Goal: Participate in discussion: Engage in conversation with other users on a specific topic

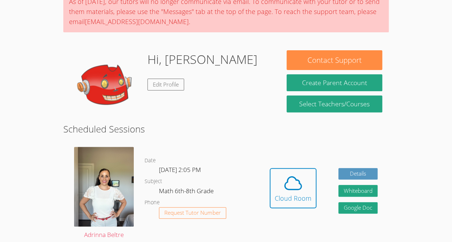
scroll to position [67, 0]
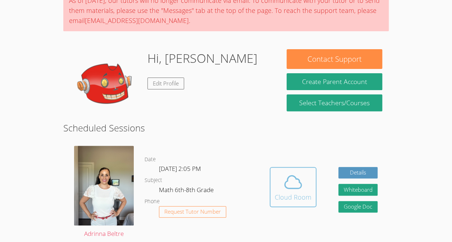
click at [296, 182] on icon at bounding box center [293, 182] width 20 height 20
click at [278, 194] on div "Cloud Room" at bounding box center [293, 197] width 37 height 10
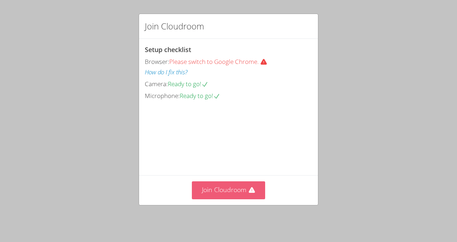
click at [244, 195] on button "Join Cloudroom" at bounding box center [229, 191] width 74 height 18
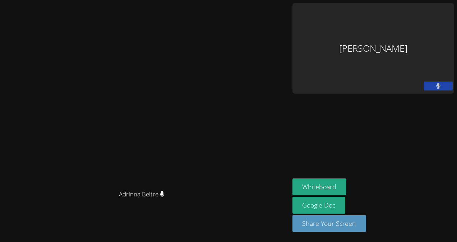
click at [0, 0] on video at bounding box center [0, 0] width 0 height 0
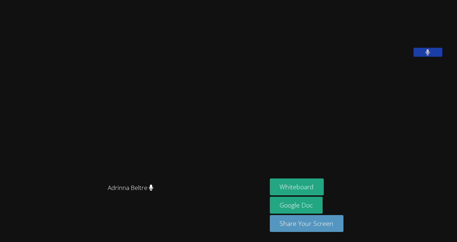
click at [430, 55] on icon at bounding box center [428, 52] width 4 height 6
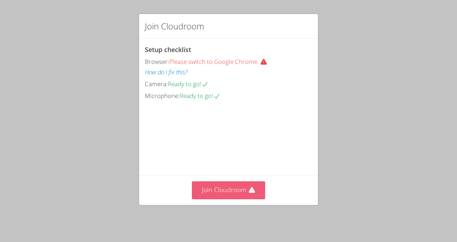
click at [229, 193] on button "Join Cloudroom" at bounding box center [229, 191] width 74 height 18
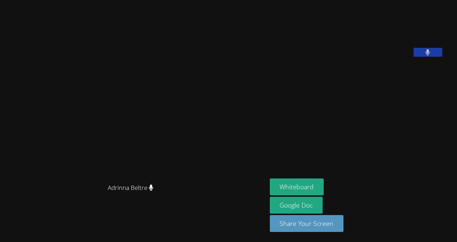
click at [430, 55] on icon at bounding box center [428, 52] width 4 height 6
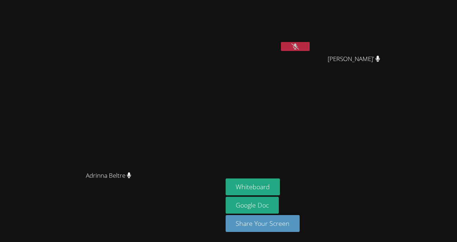
click at [58, 154] on video at bounding box center [112, 107] width 108 height 122
click at [280, 183] on button "Whiteboard" at bounding box center [253, 187] width 54 height 17
click at [310, 48] on button at bounding box center [295, 46] width 29 height 9
click at [310, 45] on button at bounding box center [295, 46] width 29 height 9
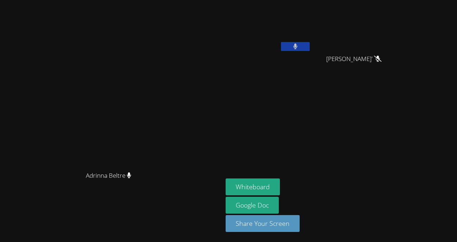
click at [310, 42] on button at bounding box center [295, 46] width 29 height 9
click at [299, 46] on icon at bounding box center [296, 47] width 8 height 6
click at [298, 46] on icon at bounding box center [295, 47] width 4 height 6
click at [299, 46] on icon at bounding box center [296, 47] width 8 height 6
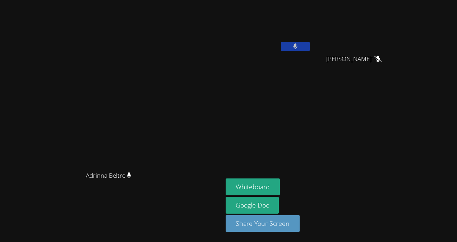
click at [310, 44] on button at bounding box center [295, 46] width 29 height 9
click at [310, 49] on button at bounding box center [295, 46] width 29 height 9
click at [298, 45] on icon at bounding box center [295, 47] width 5 height 6
click at [299, 47] on icon at bounding box center [296, 47] width 8 height 6
click at [310, 45] on button at bounding box center [295, 46] width 29 height 9
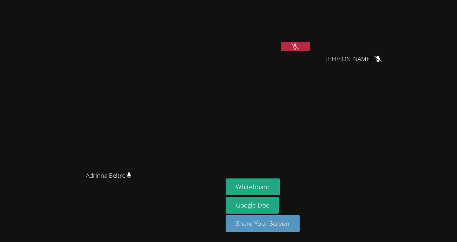
click at [310, 43] on button at bounding box center [295, 46] width 29 height 9
click at [298, 44] on icon at bounding box center [295, 47] width 5 height 6
click at [299, 44] on icon at bounding box center [296, 47] width 8 height 6
click at [310, 48] on button at bounding box center [295, 46] width 29 height 9
click at [310, 50] on button at bounding box center [295, 46] width 29 height 9
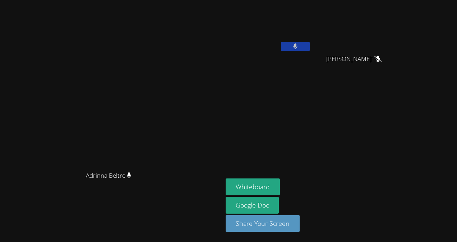
click at [310, 46] on button at bounding box center [295, 46] width 29 height 9
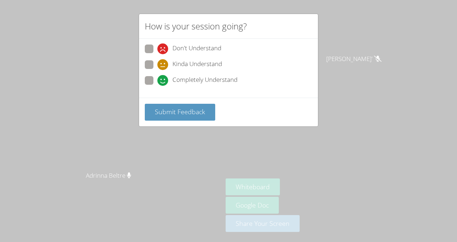
click at [169, 77] on div "Completely Understand" at bounding box center [197, 80] width 80 height 11
click at [164, 77] on input "Completely Understand" at bounding box center [160, 79] width 6 height 6
radio input "true"
click at [165, 111] on span "Submit Feedback" at bounding box center [180, 111] width 50 height 9
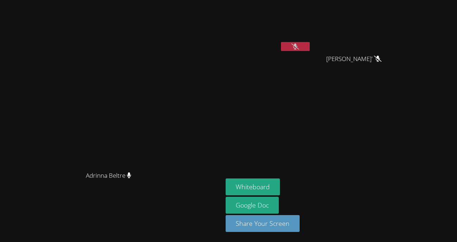
click at [299, 45] on icon at bounding box center [296, 47] width 8 height 6
click at [310, 46] on button at bounding box center [295, 46] width 29 height 9
